Goal: Task Accomplishment & Management: Manage account settings

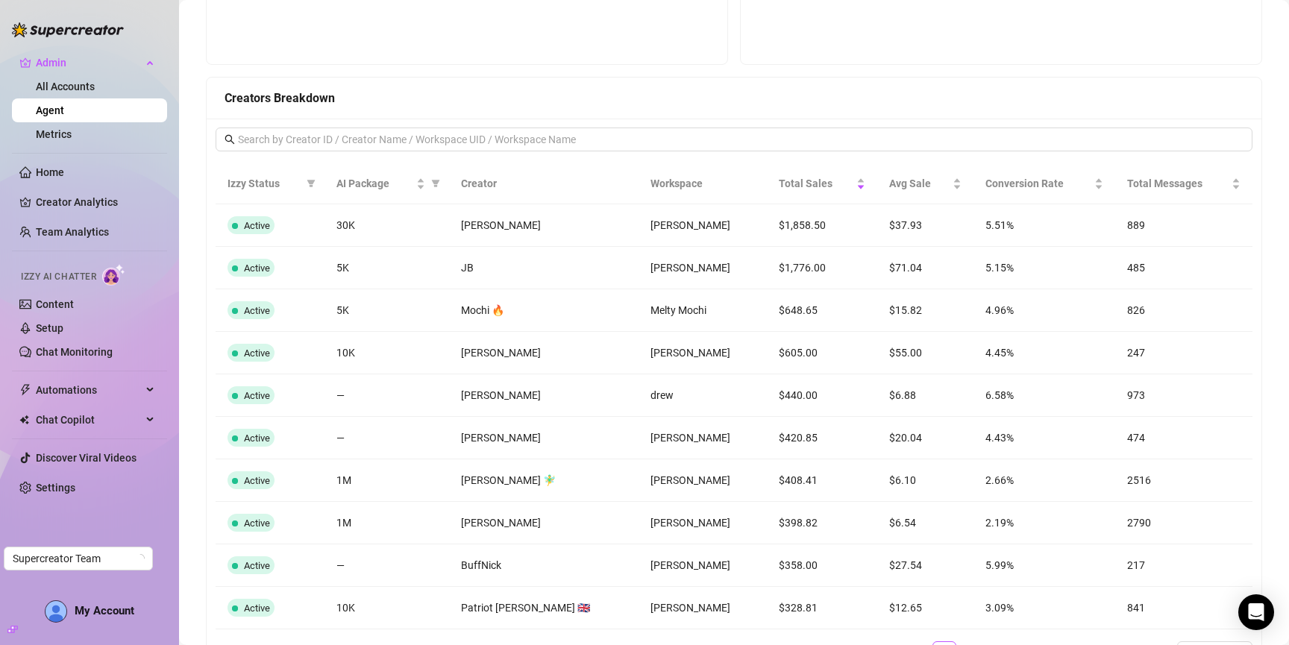
scroll to position [988, 0]
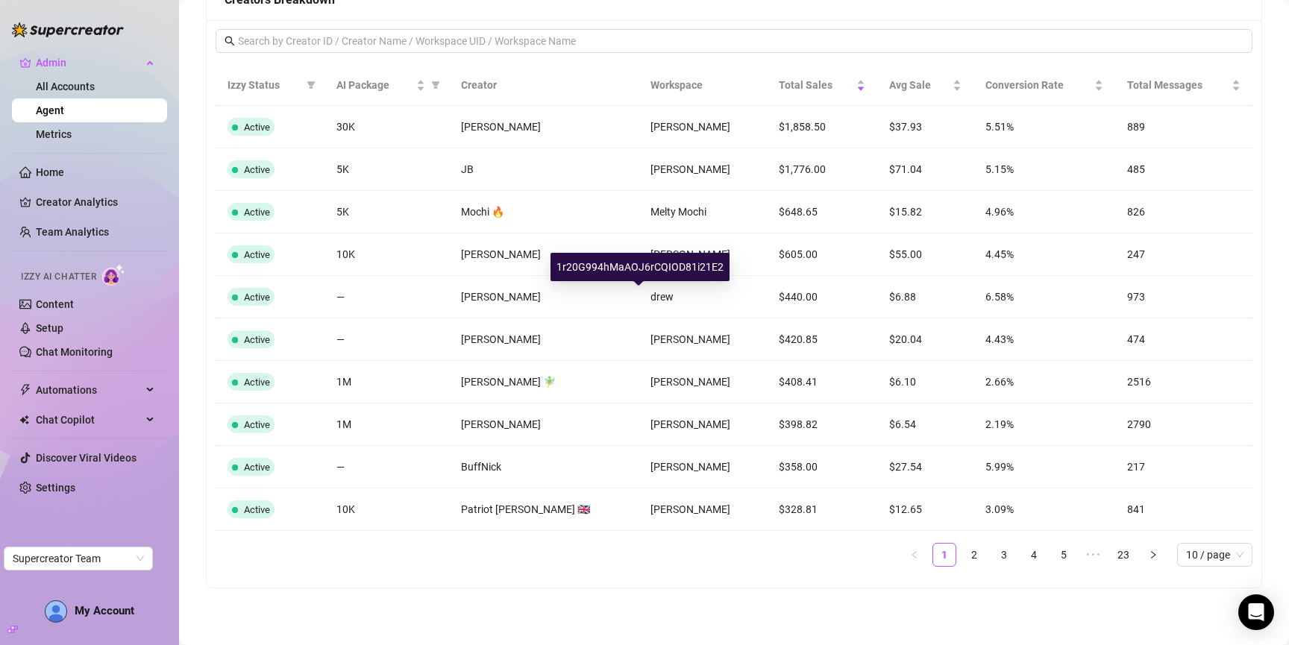
click at [645, 264] on div "1r20G994hMaAOJ6rCQIOD81i21E2" at bounding box center [640, 267] width 179 height 28
click at [645, 265] on div "1r20G994hMaAOJ6rCQIOD81i21E2" at bounding box center [640, 267] width 179 height 28
copy div "1r20G994hMaAOJ6rCQIOD81i21E2"
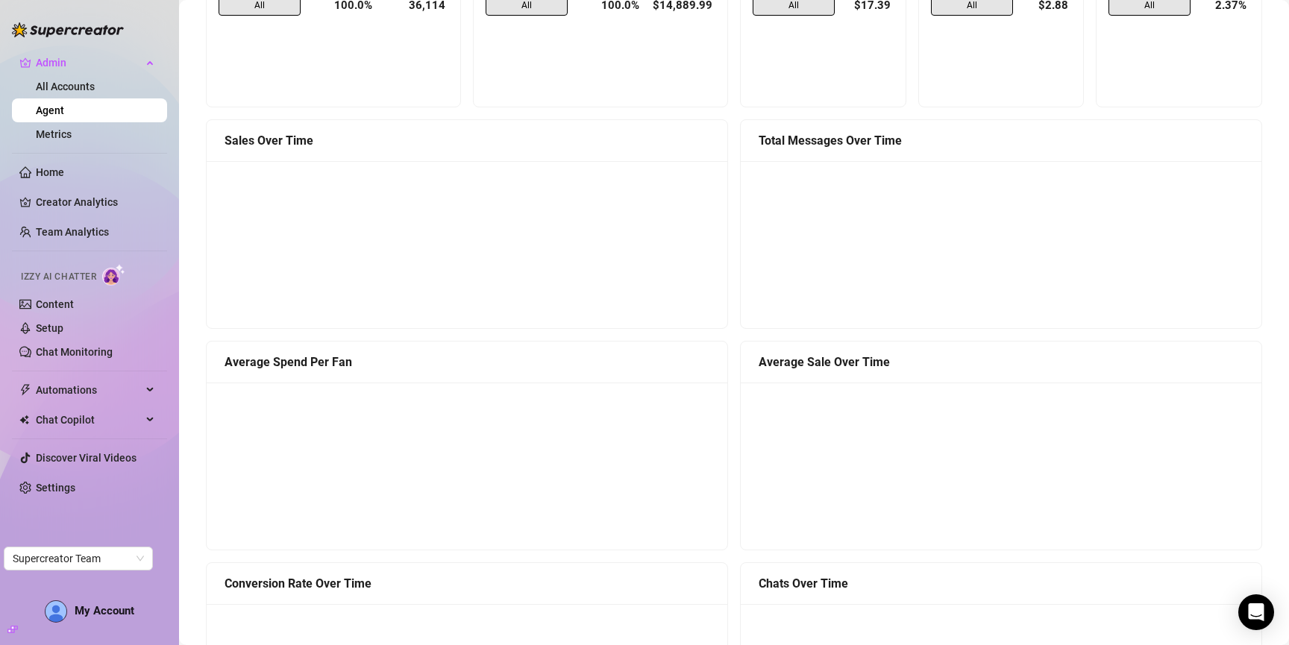
scroll to position [0, 0]
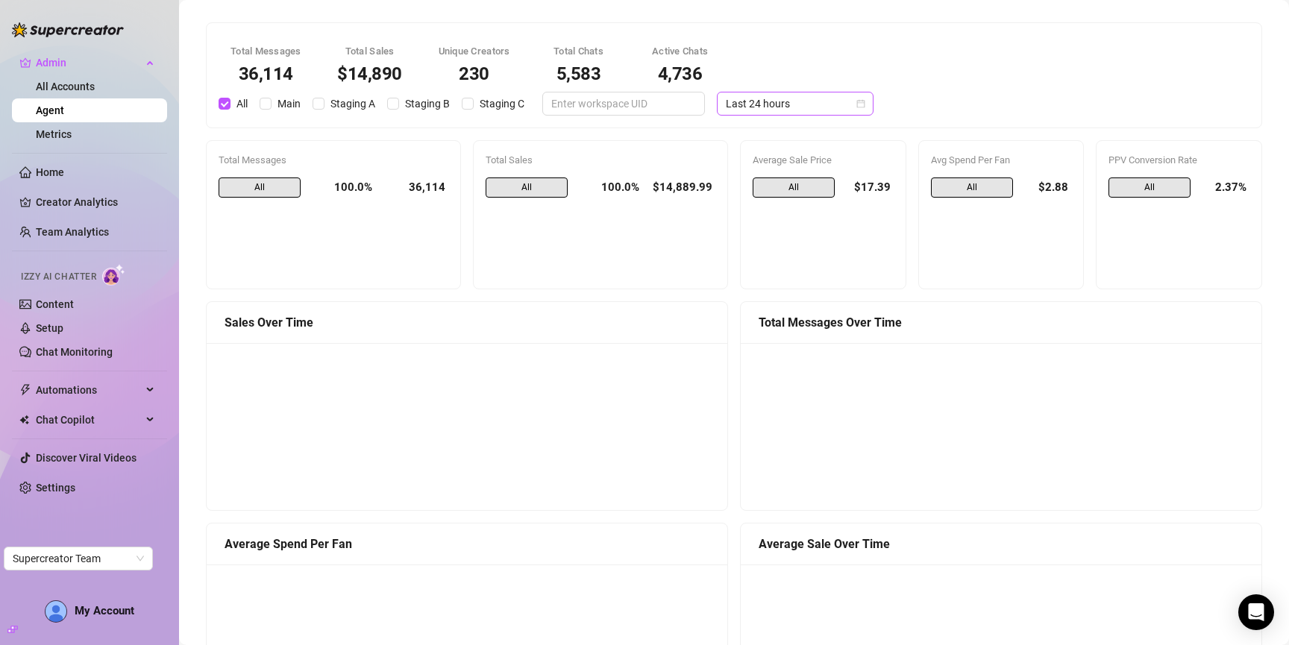
click at [792, 104] on span "Last 24 hours" at bounding box center [795, 104] width 139 height 22
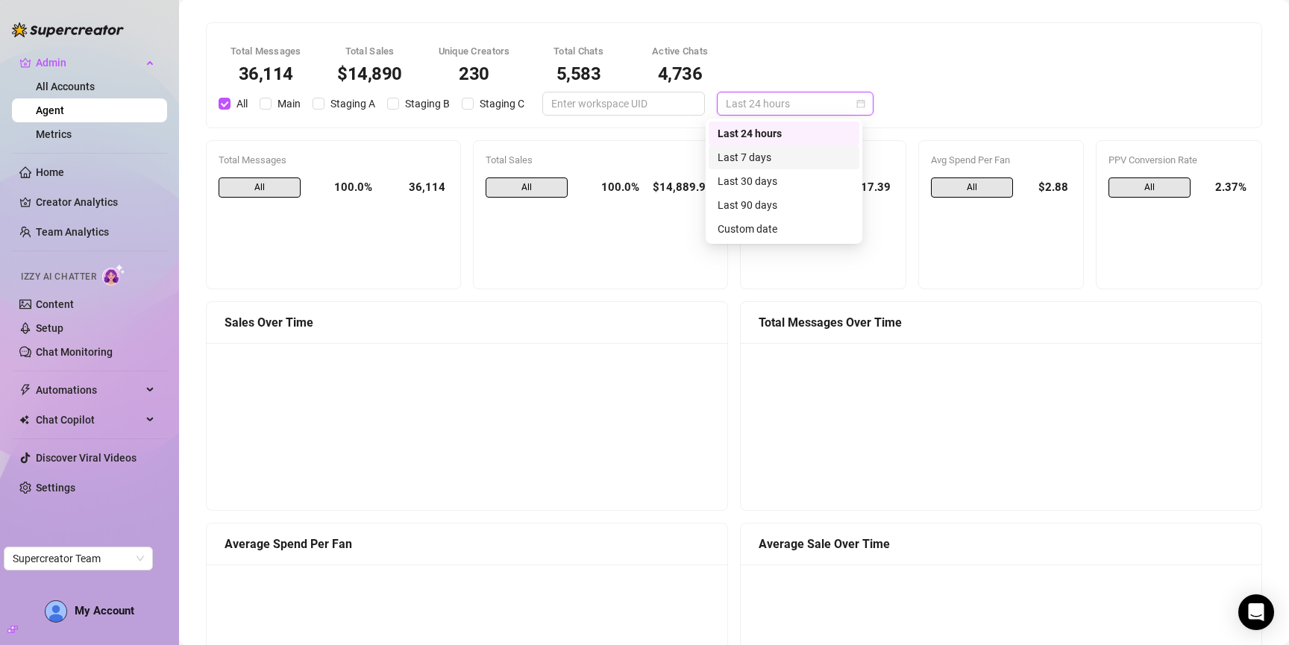
click at [786, 150] on div "Last 7 days" at bounding box center [784, 157] width 133 height 16
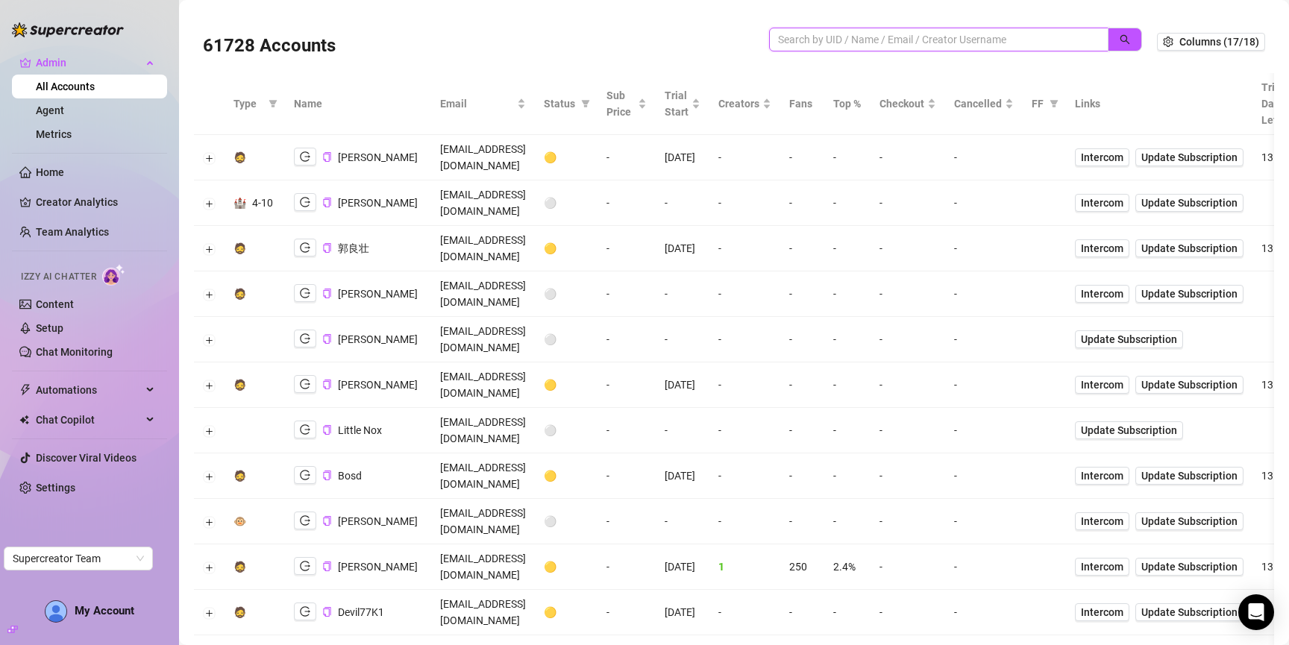
click at [938, 38] on input "search" at bounding box center [933, 39] width 310 height 16
paste input "1r20G994hMaAOJ6rCQIOD81i21E2"
drag, startPoint x: 1109, startPoint y: 41, endPoint x: 331, endPoint y: 106, distance: 781.0
click at [1108, 41] on button "button" at bounding box center [1125, 40] width 34 height 24
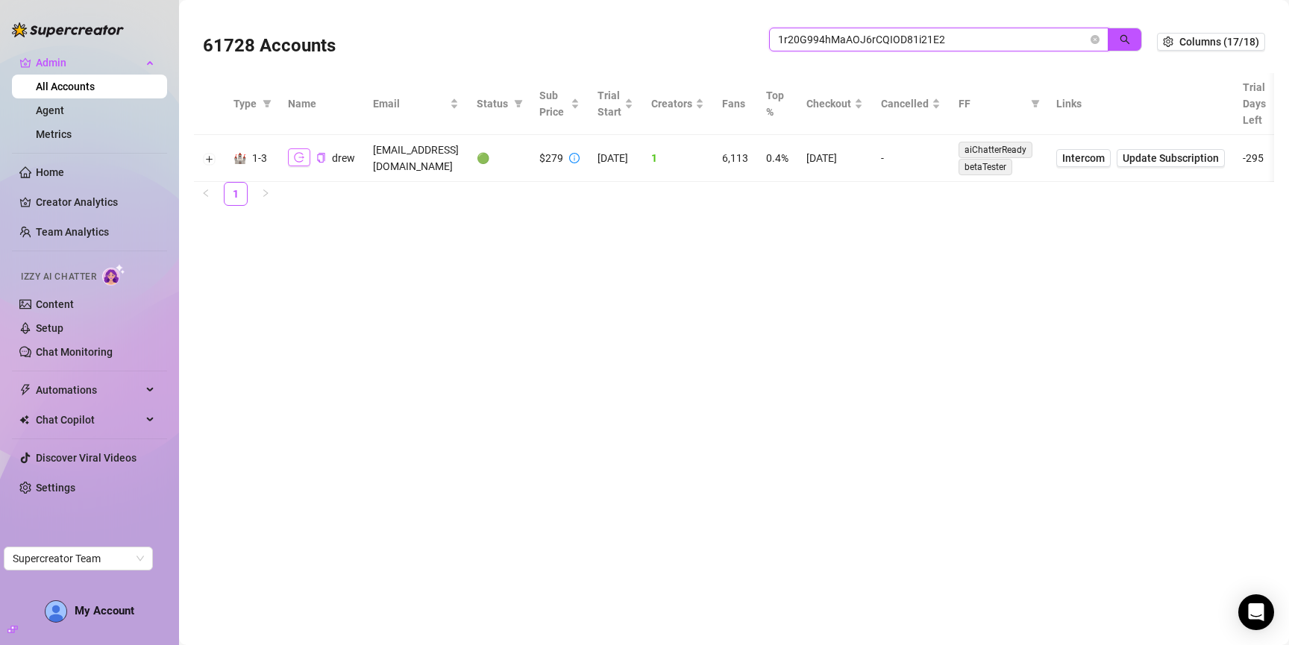
type input "1r20G994hMaAOJ6rCQIOD81i21E2"
click at [298, 155] on icon "logout" at bounding box center [299, 157] width 10 height 10
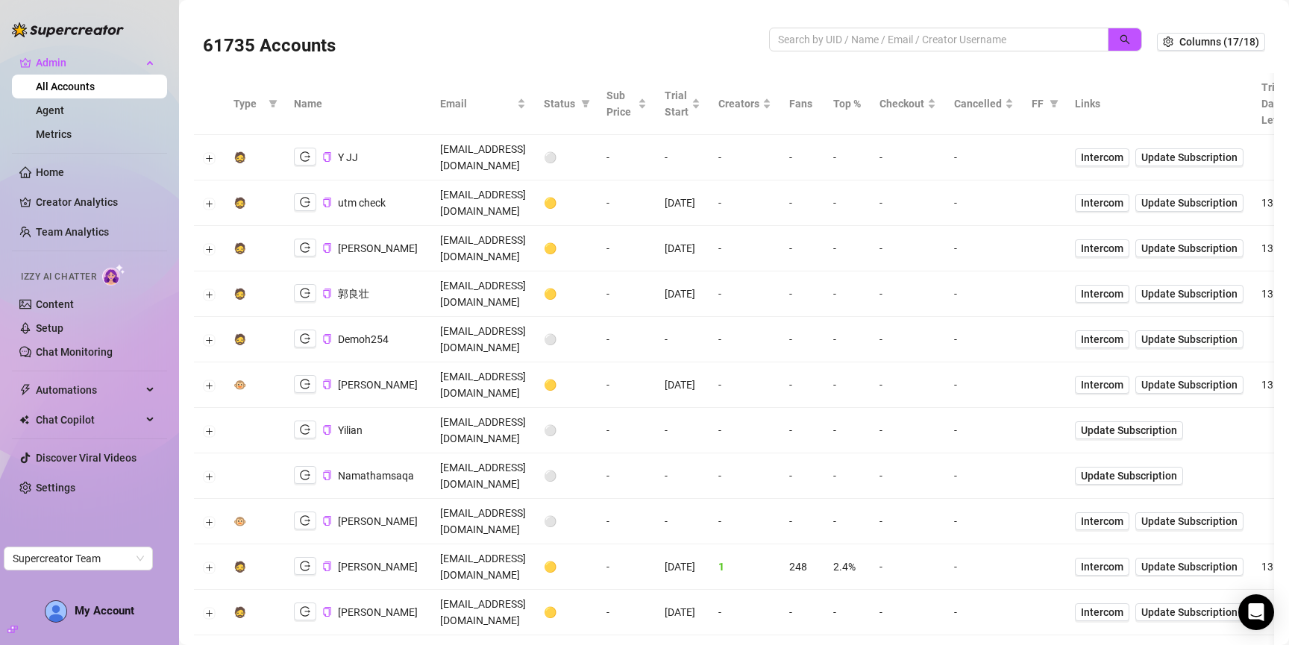
click at [467, 181] on td "[EMAIL_ADDRESS][DOMAIN_NAME]" at bounding box center [483, 204] width 104 height 46
copy td "[EMAIL_ADDRESS][DOMAIN_NAME]"
click at [888, 35] on input "search" at bounding box center [933, 39] width 310 height 16
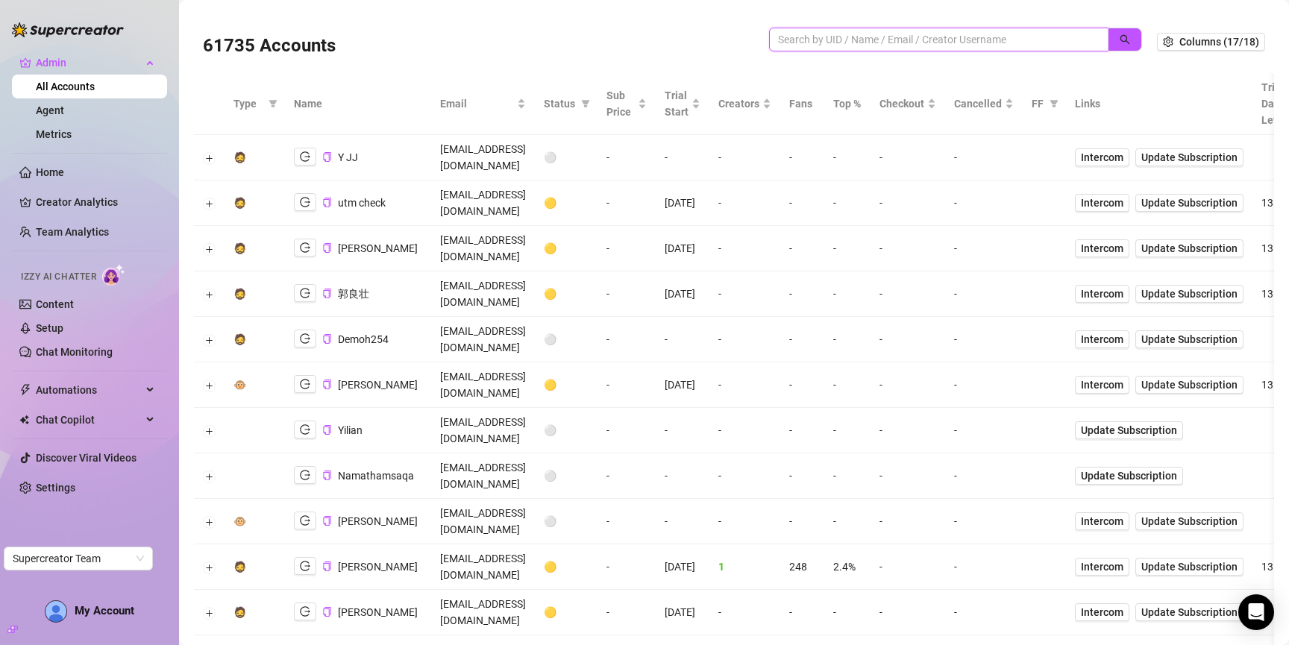
paste input "[EMAIL_ADDRESS][DOMAIN_NAME]"
click at [1120, 41] on icon "search" at bounding box center [1125, 39] width 10 height 10
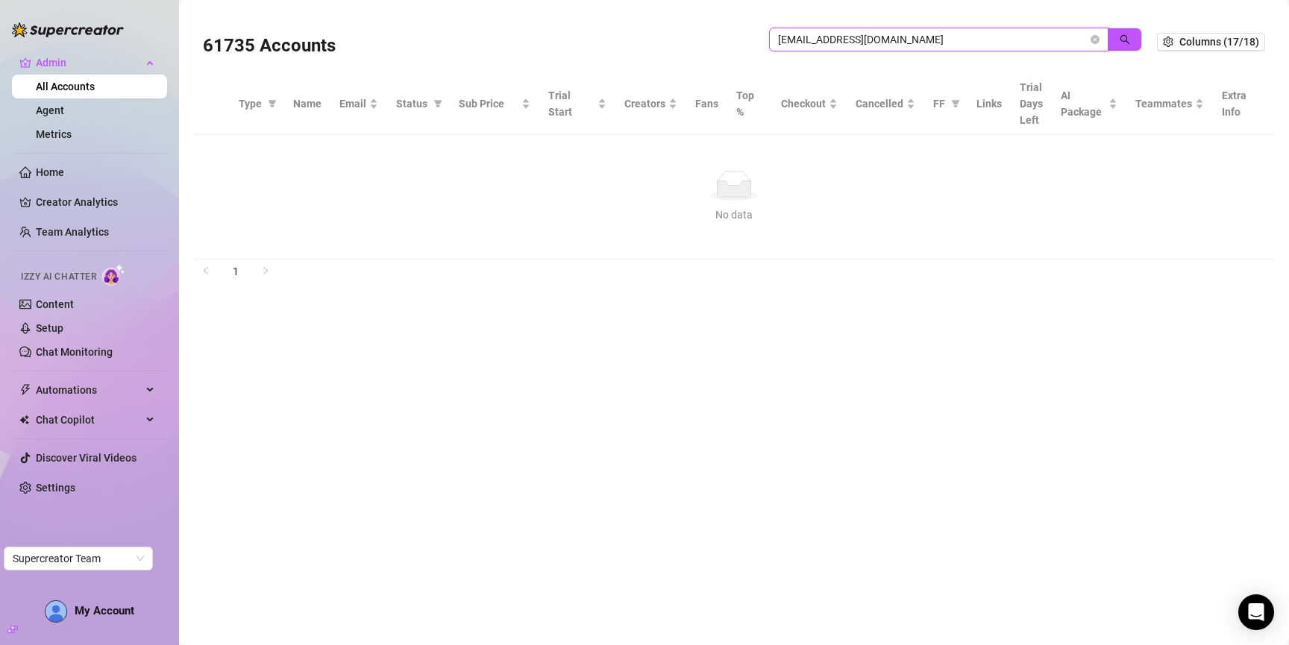
drag, startPoint x: 812, startPoint y: 38, endPoint x: 1085, endPoint y: 60, distance: 274.0
click at [1085, 60] on div "[EMAIL_ADDRESS][DOMAIN_NAME]" at bounding box center [955, 48] width 373 height 40
type input "[PERSON_NAME]"
